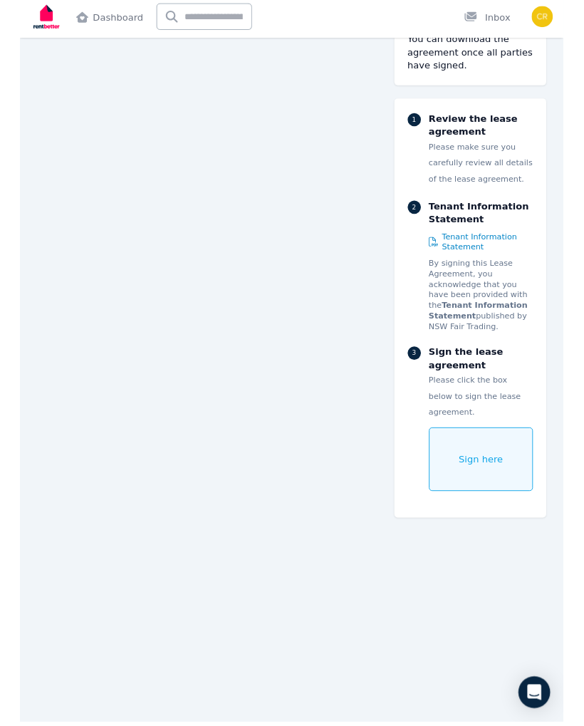
scroll to position [8792, 0]
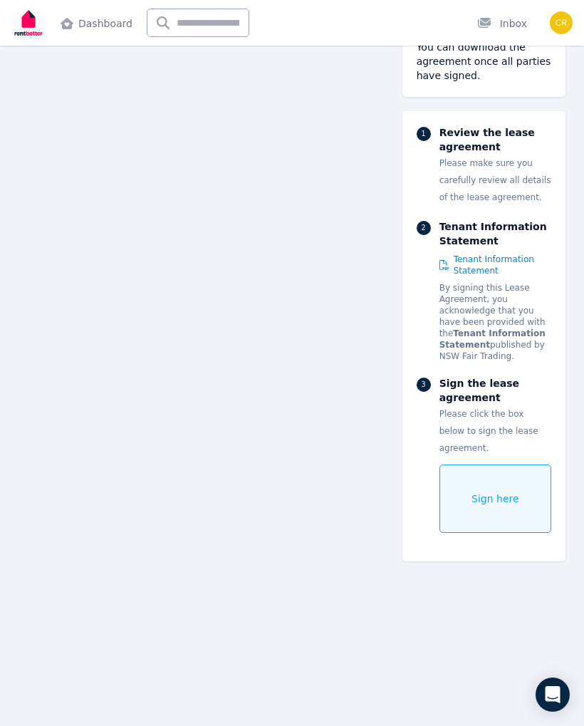
click at [497, 492] on span "Sign here" at bounding box center [496, 499] width 48 height 14
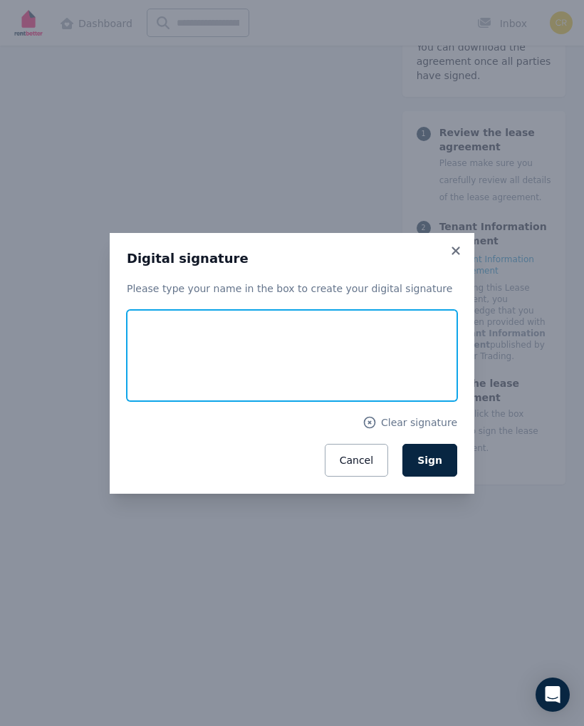
click at [289, 344] on input "text" at bounding box center [292, 355] width 331 height 91
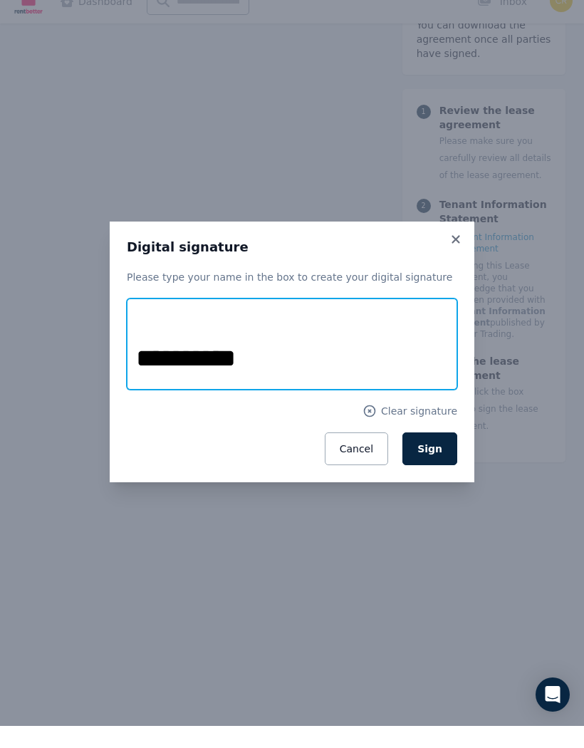
type input "**********"
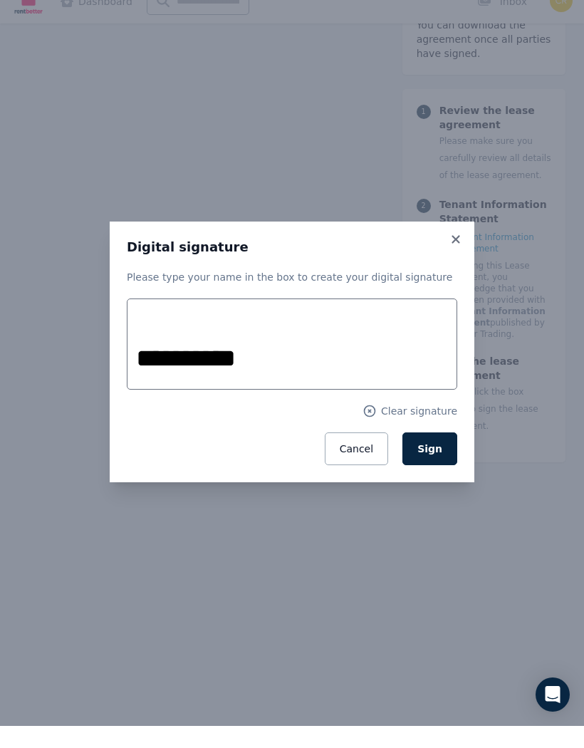
click at [447, 454] on button "Sign" at bounding box center [429, 470] width 55 height 33
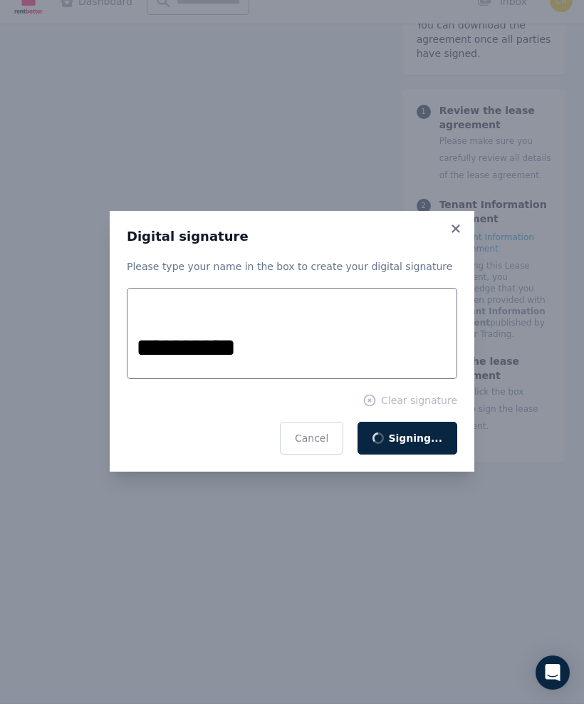
scroll to position [8792, 0]
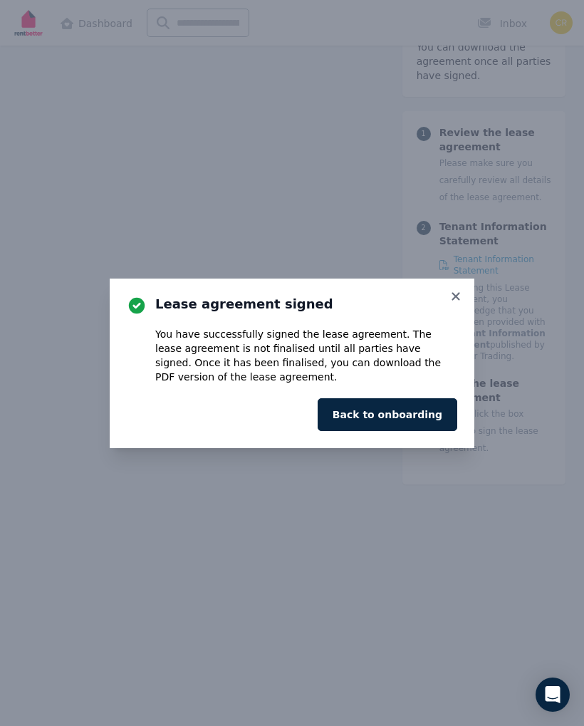
click at [415, 412] on button "Back to onboarding" at bounding box center [388, 414] width 140 height 33
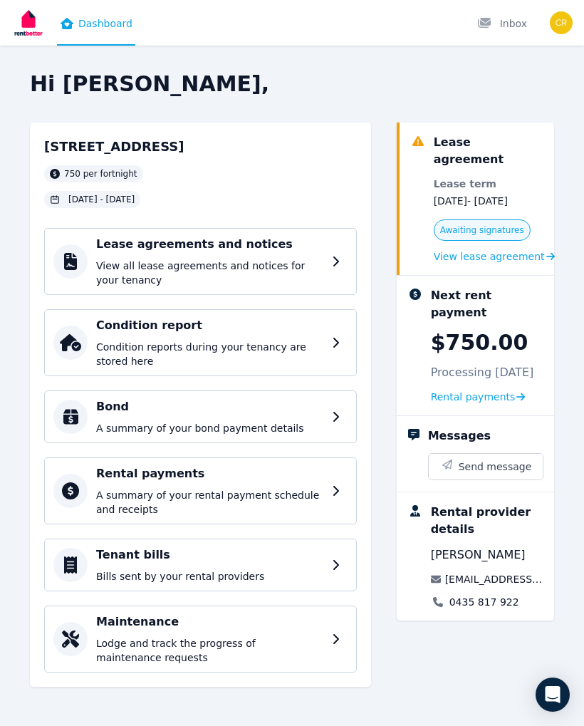
click at [323, 336] on div "Condition report Condition reports during your tenancy are stored here" at bounding box center [209, 342] width 227 height 51
click at [229, 260] on p "View all lease agreements and notices for your tenancy" at bounding box center [209, 273] width 227 height 28
